Goal: Navigation & Orientation: Find specific page/section

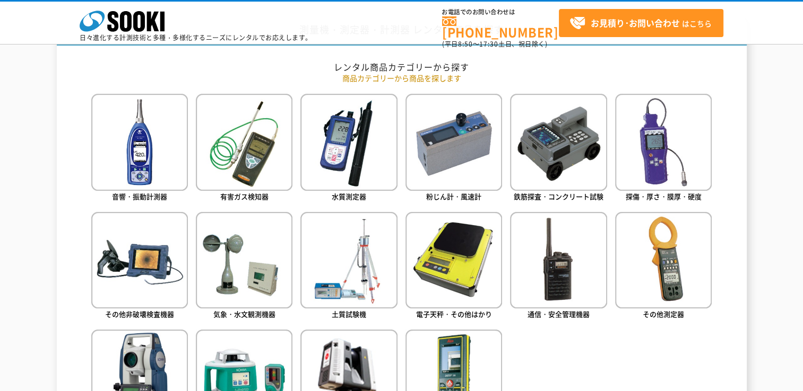
scroll to position [876, 0]
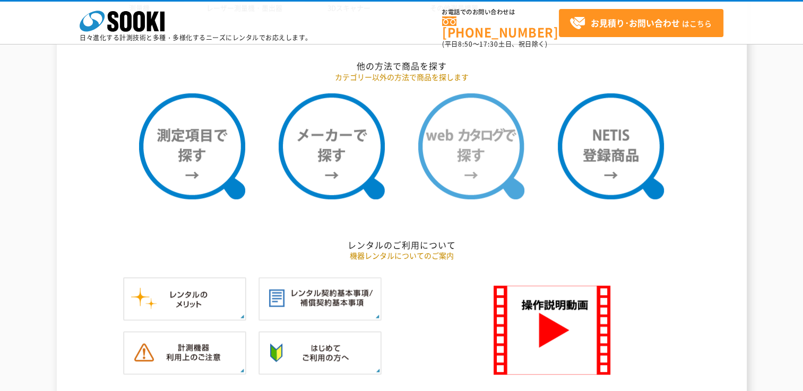
click at [469, 153] on img at bounding box center [471, 146] width 106 height 106
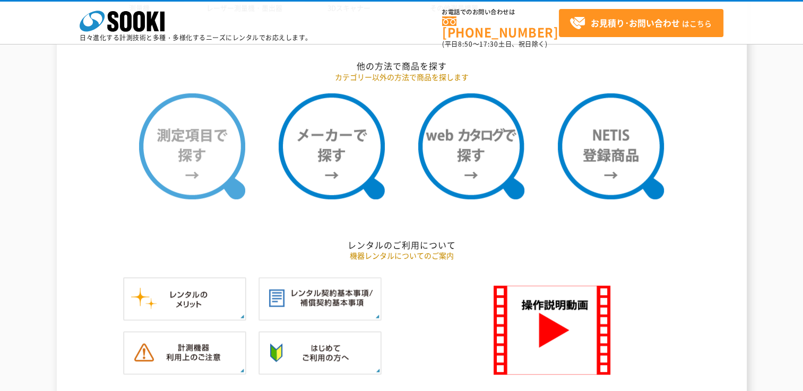
click at [214, 163] on img at bounding box center [192, 146] width 106 height 106
click at [194, 158] on img at bounding box center [192, 146] width 106 height 106
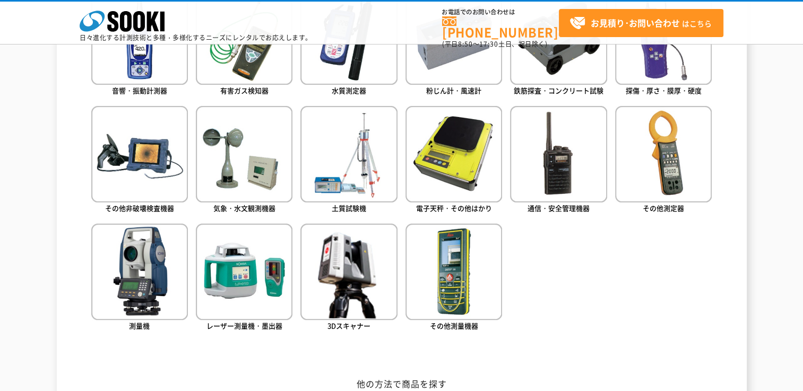
scroll to position [452, 0]
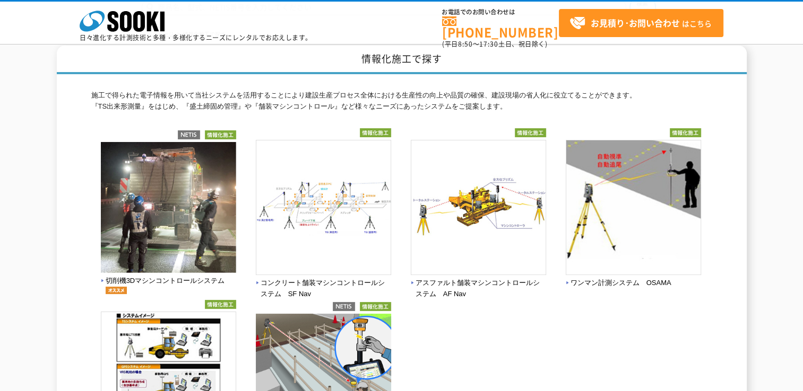
scroll to position [106, 0]
